Goal: Task Accomplishment & Management: Manage account settings

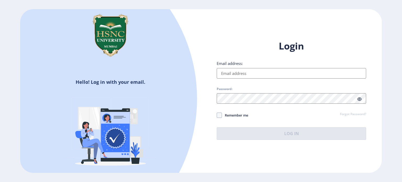
click at [263, 76] on input "Email address:" at bounding box center [291, 73] width 149 height 10
type input "[EMAIL_ADDRESS][DOMAIN_NAME]"
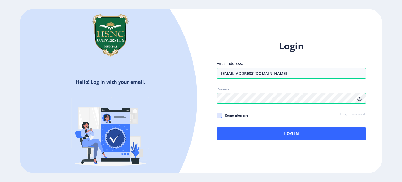
click at [220, 115] on span at bounding box center [219, 115] width 5 height 5
click at [217, 115] on input "Remember me" at bounding box center [217, 115] width 0 height 0
checkbox input "true"
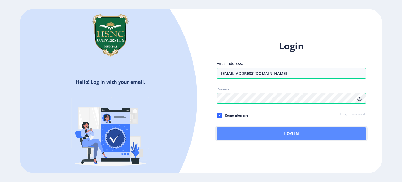
click at [275, 134] on button "Log In" at bounding box center [291, 133] width 149 height 13
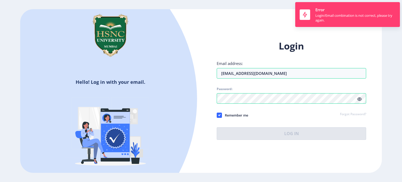
click at [360, 99] on icon at bounding box center [359, 99] width 4 height 4
